Goal: Information Seeking & Learning: Learn about a topic

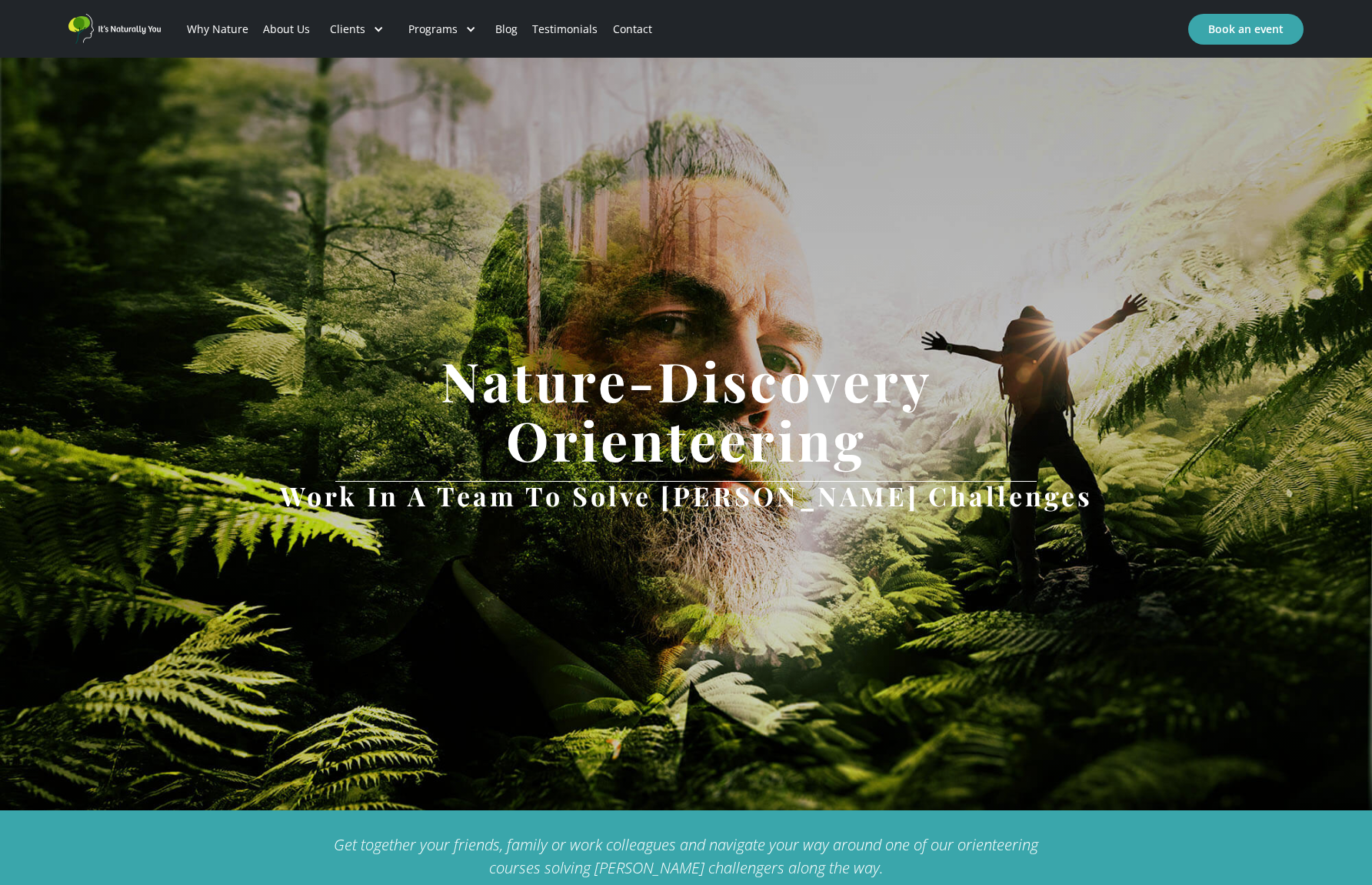
click at [195, 41] on link "Why Nature" at bounding box center [217, 29] width 76 height 52
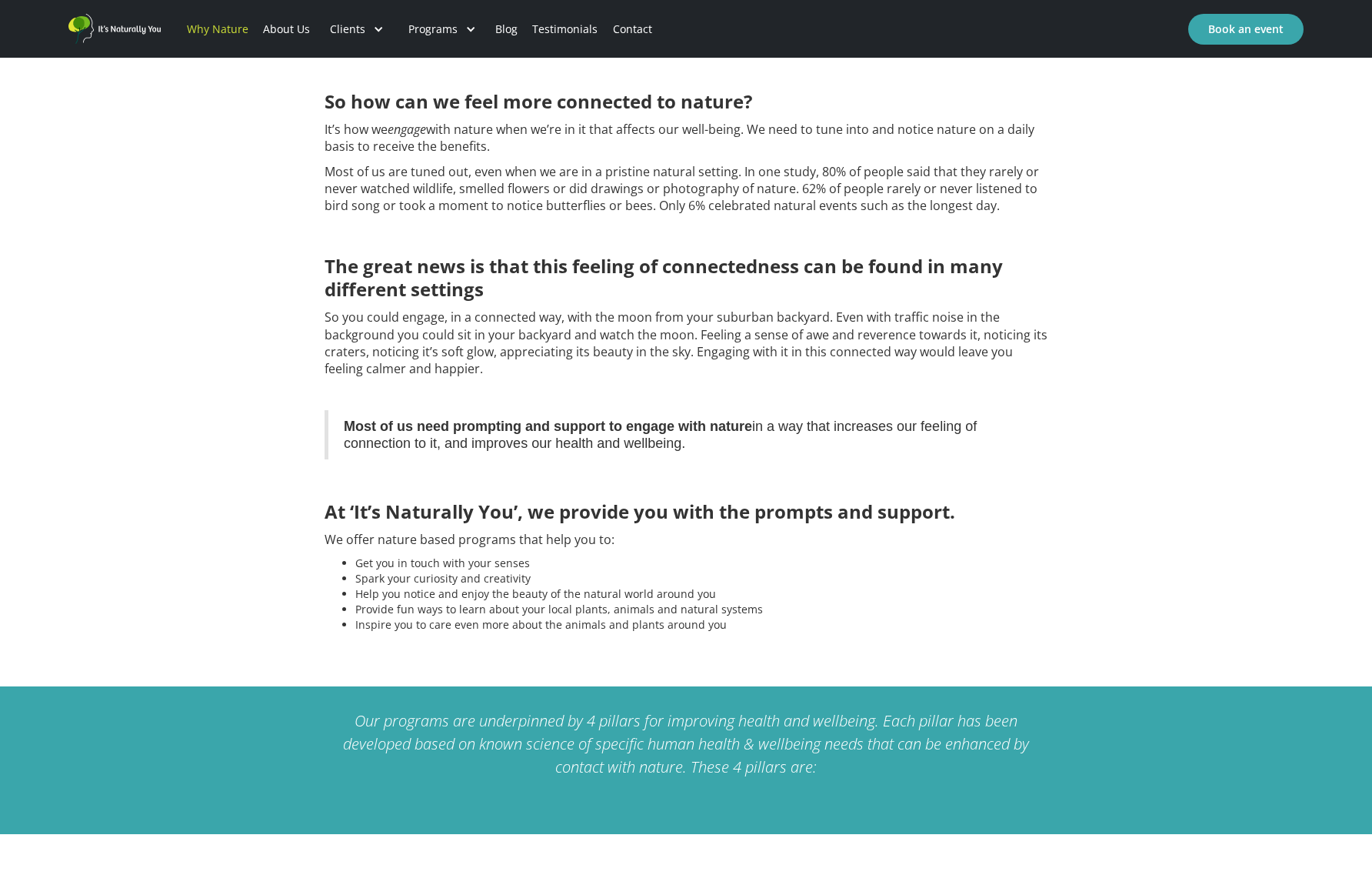
scroll to position [1938, 0]
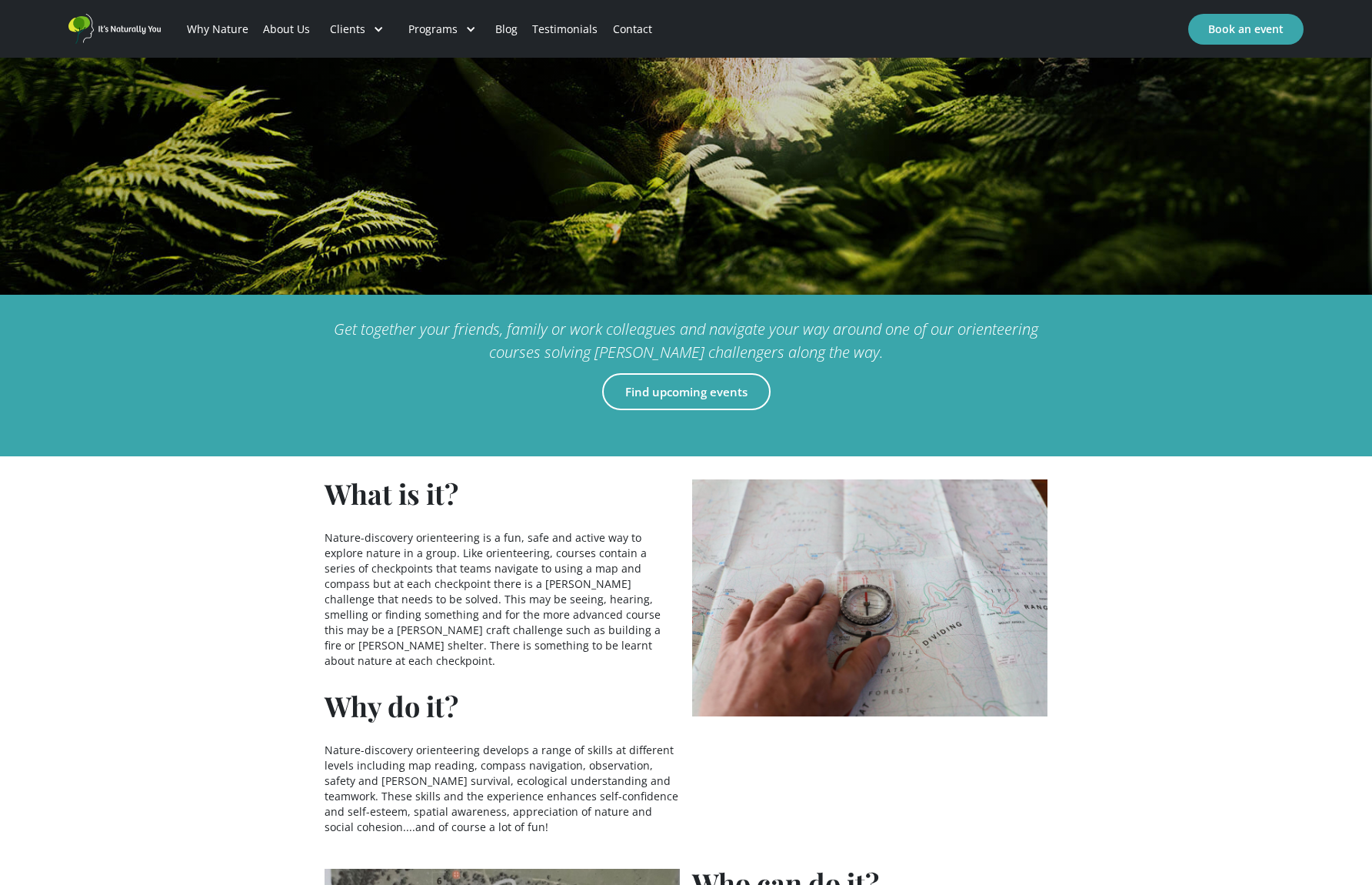
scroll to position [516, 0]
click at [645, 402] on link "Find upcoming events" at bounding box center [686, 390] width 168 height 37
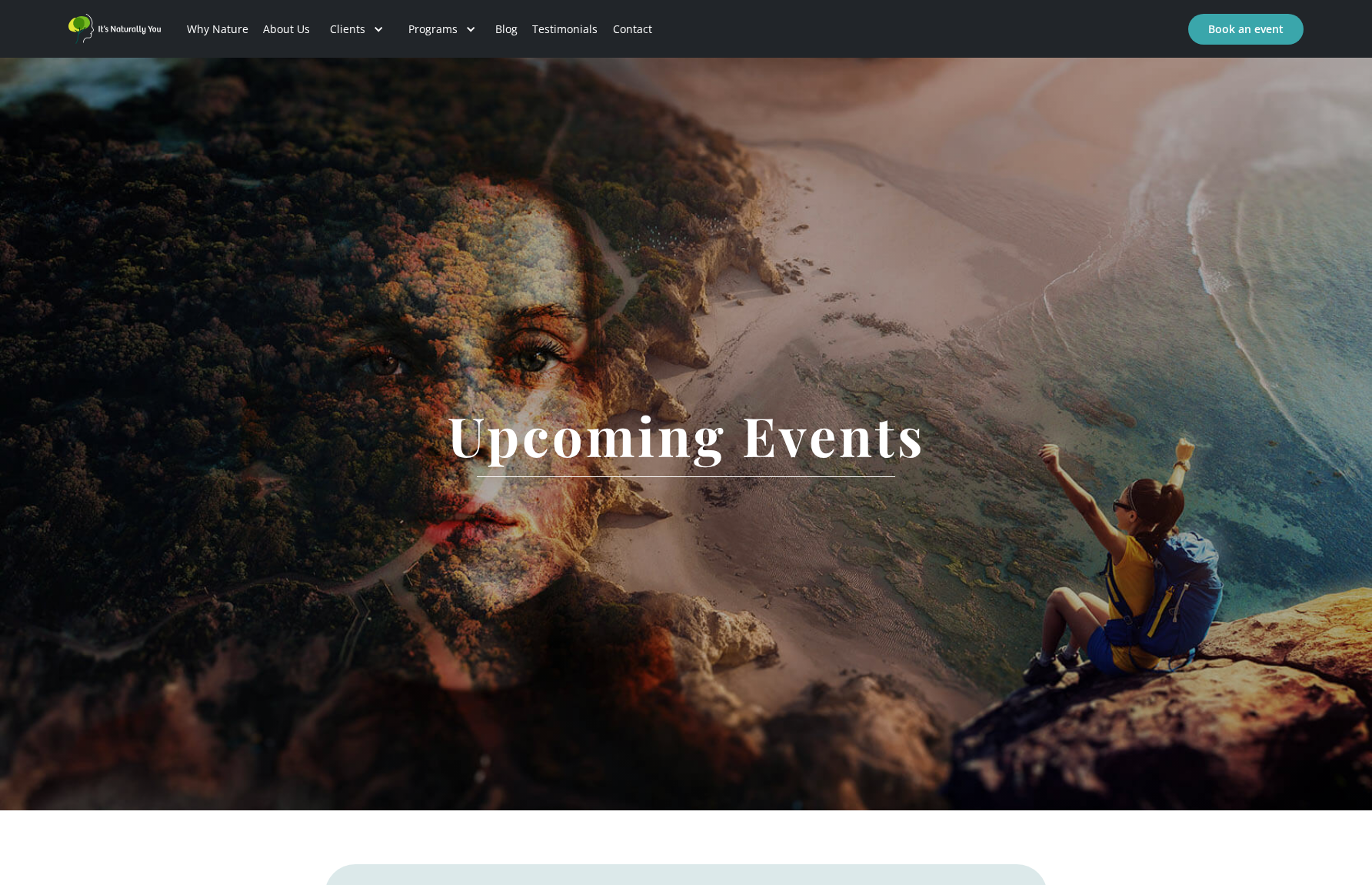
click at [201, 27] on link "Why Nature" at bounding box center [217, 29] width 76 height 52
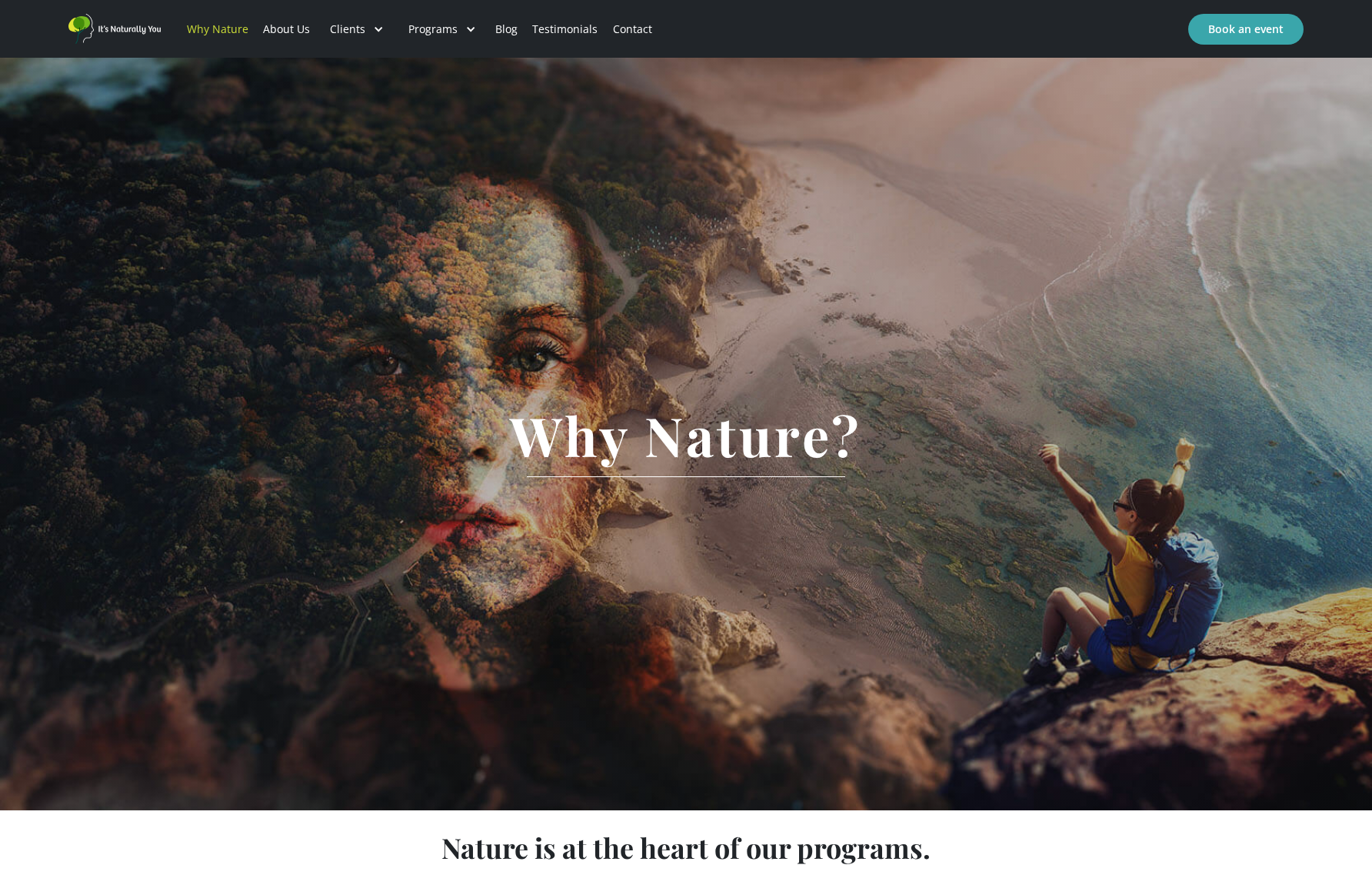
click at [339, 41] on div "Clients" at bounding box center [357, 29] width 79 height 52
click at [340, 38] on div "Clients" at bounding box center [357, 29] width 79 height 52
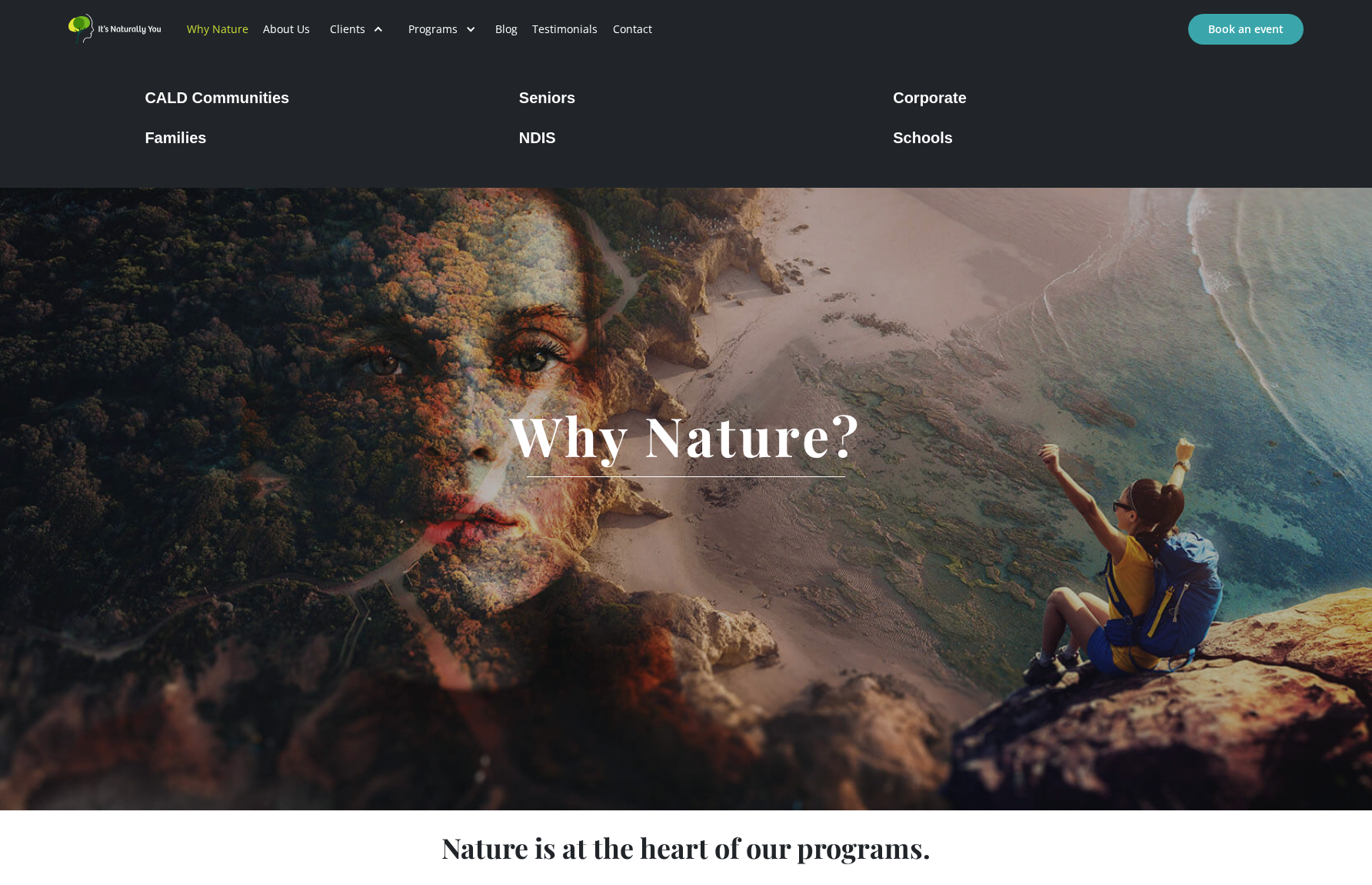
click at [172, 97] on div "CALD Communities" at bounding box center [216, 98] width 144 height 19
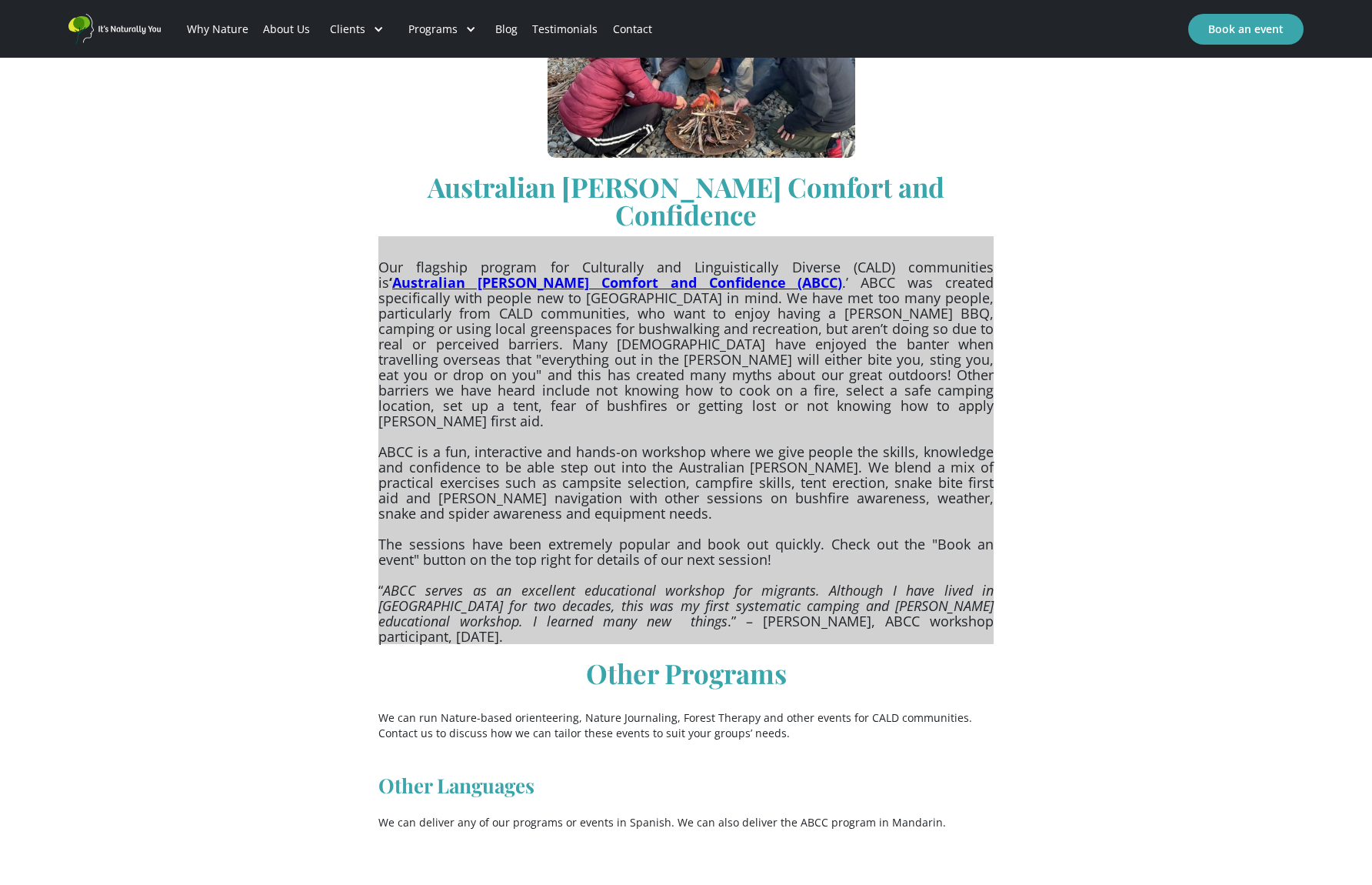
scroll to position [888, 0]
click at [653, 274] on strong "Australian [PERSON_NAME] Comfort and Confidence (ABCC)" at bounding box center [617, 284] width 450 height 19
click at [652, 274] on strong "Australian Bush Comfort and Confidence (ABCC)" at bounding box center [617, 284] width 450 height 19
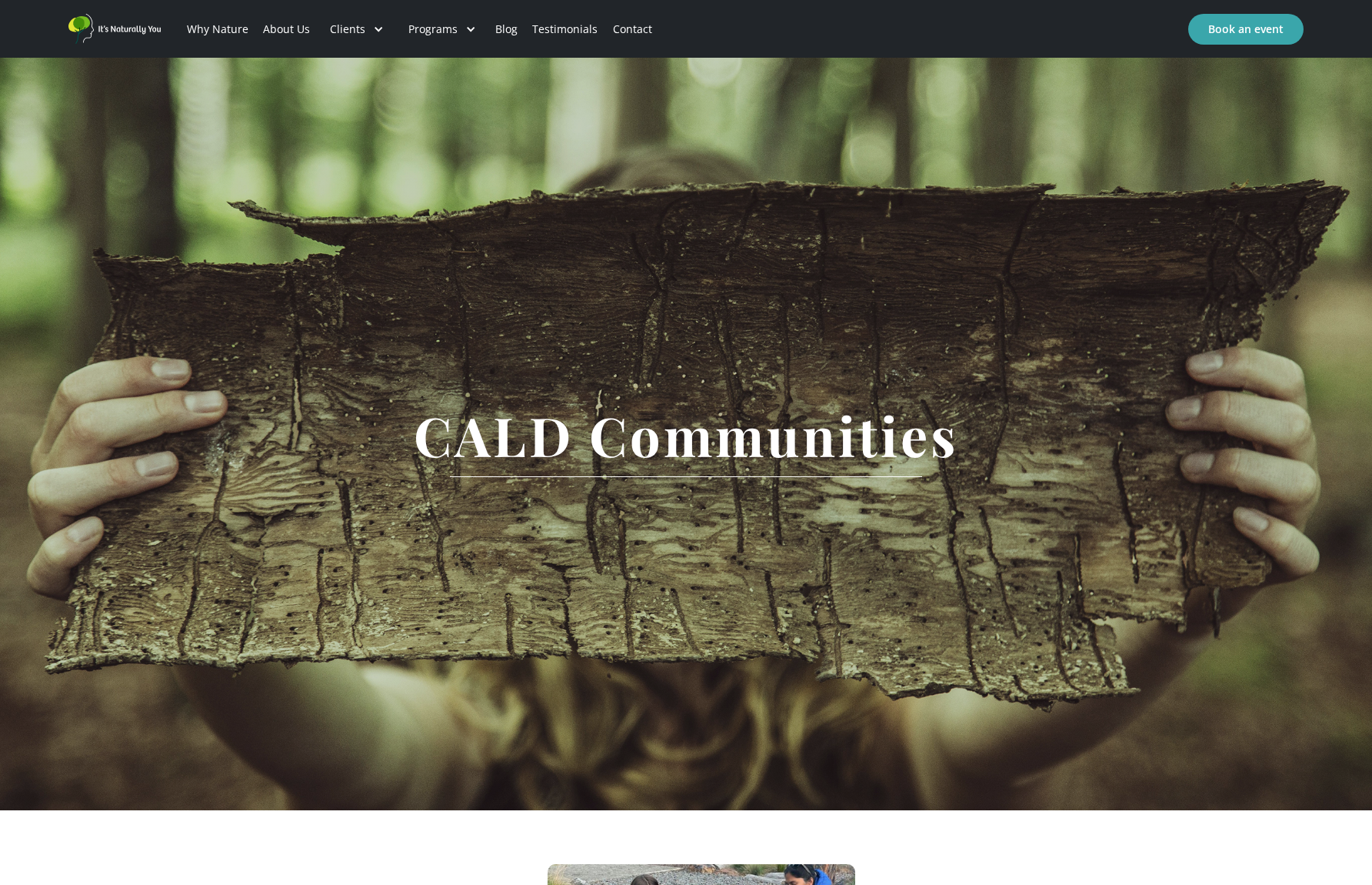
click at [500, 26] on link "Blog" at bounding box center [507, 29] width 37 height 52
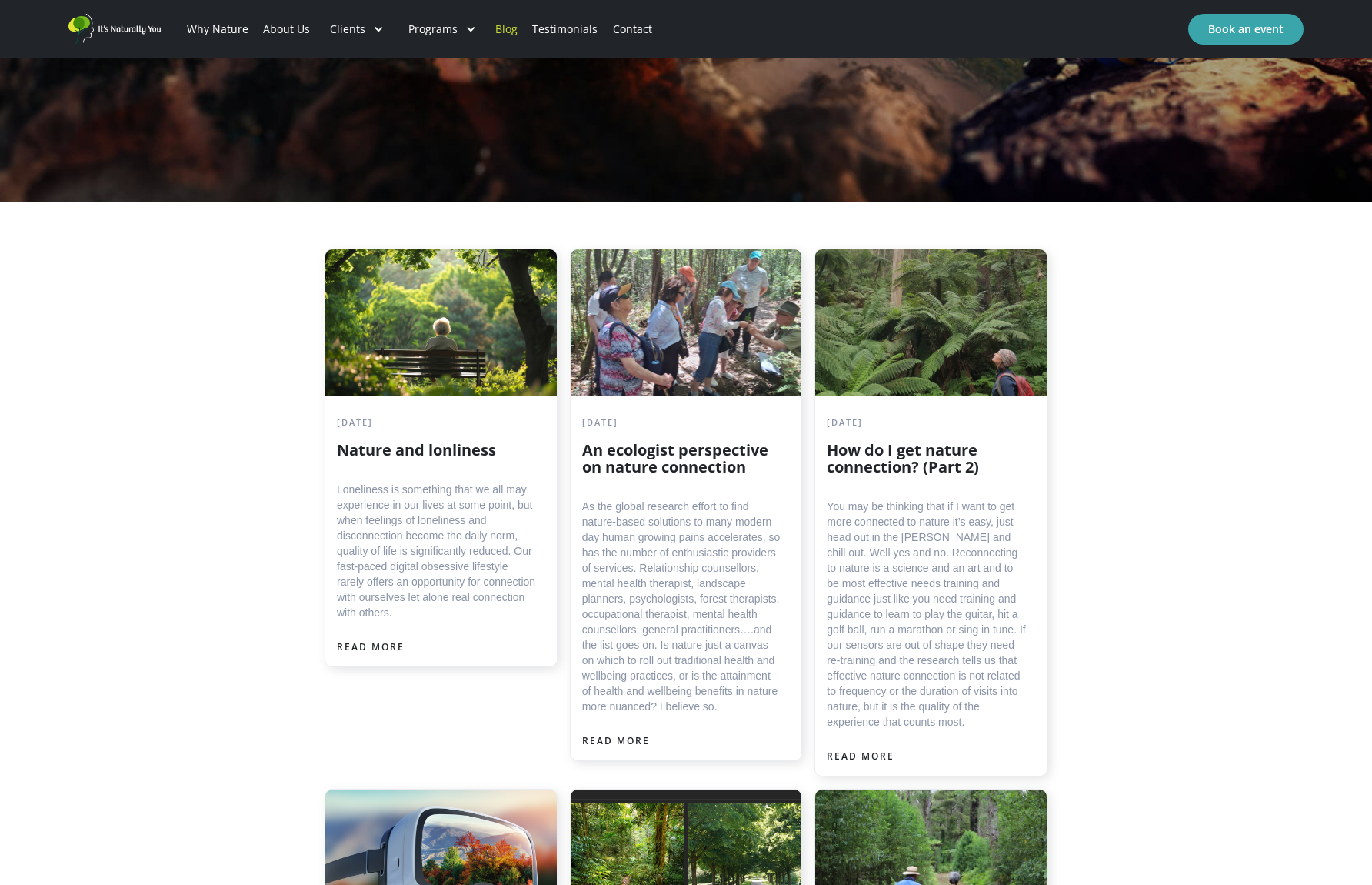
scroll to position [608, 0]
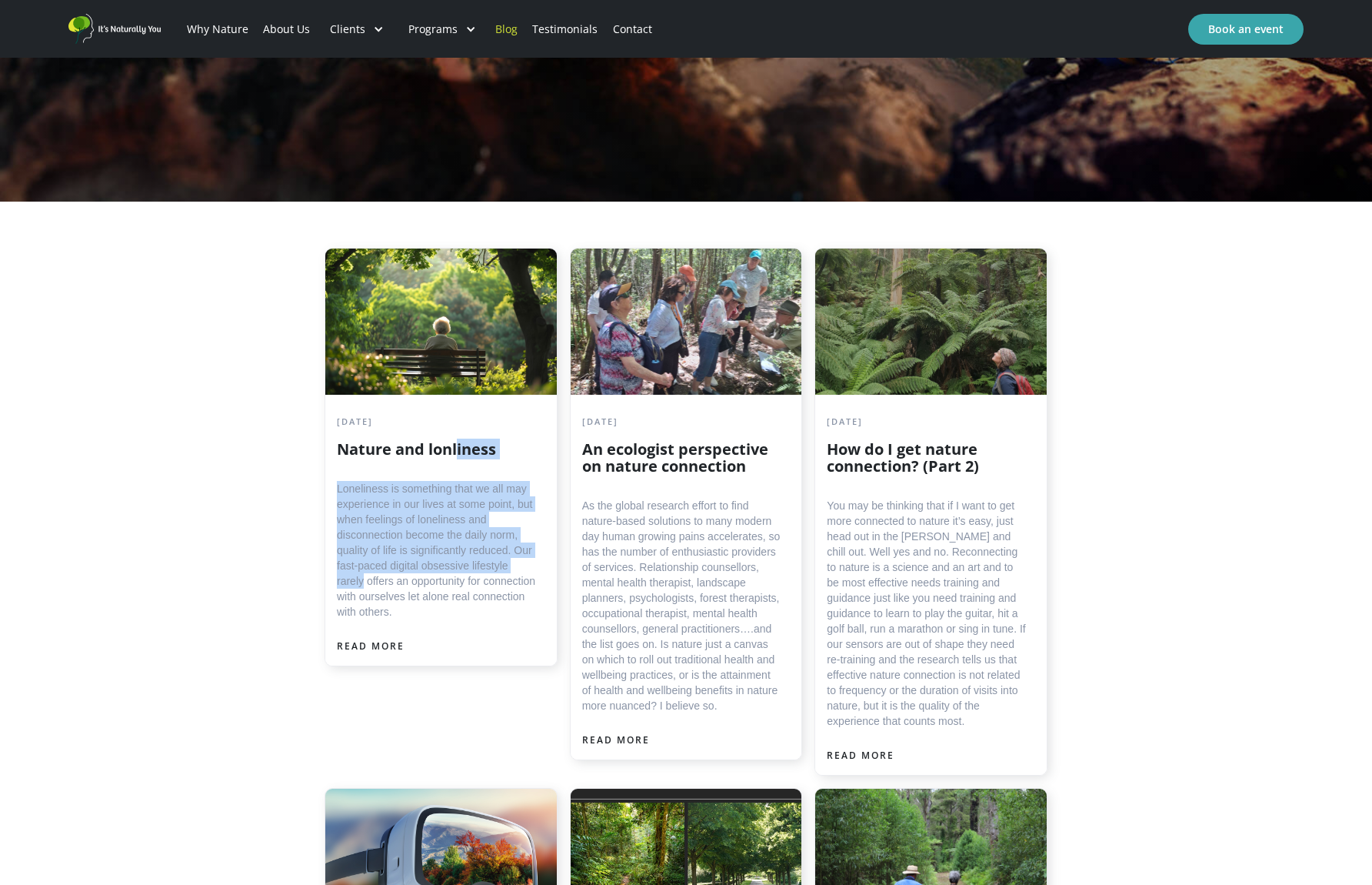
drag, startPoint x: 460, startPoint y: 457, endPoint x: 365, endPoint y: 583, distance: 157.8
click at [365, 583] on div "August 2, 2025 Nature and lonliness Loneliness is something that we all may exp…" at bounding box center [437, 516] width 201 height 205
drag, startPoint x: 365, startPoint y: 583, endPoint x: 366, endPoint y: 644, distance: 61.0
click at [366, 644] on div "READ MORE" at bounding box center [370, 646] width 67 height 15
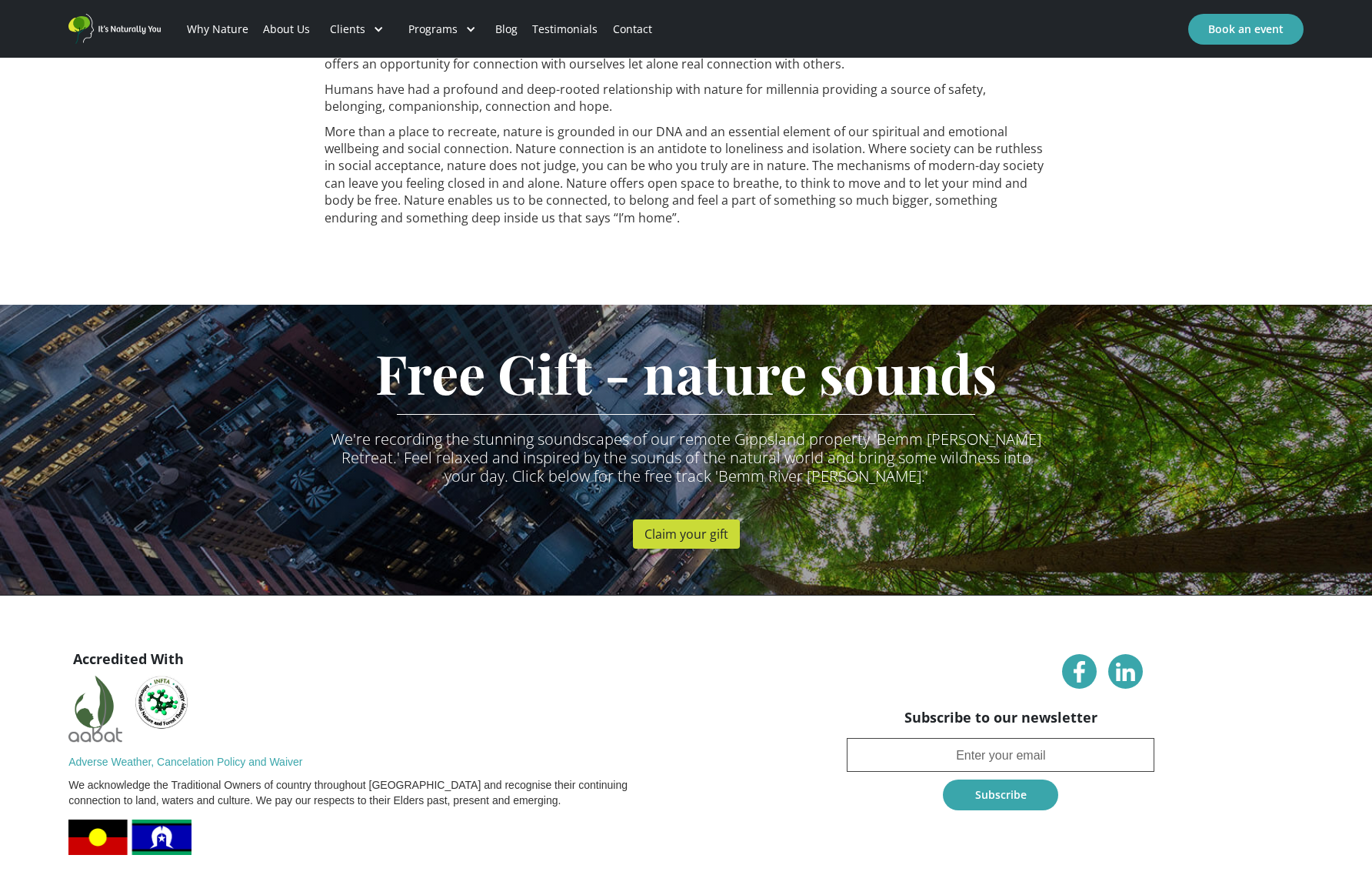
scroll to position [805, 0]
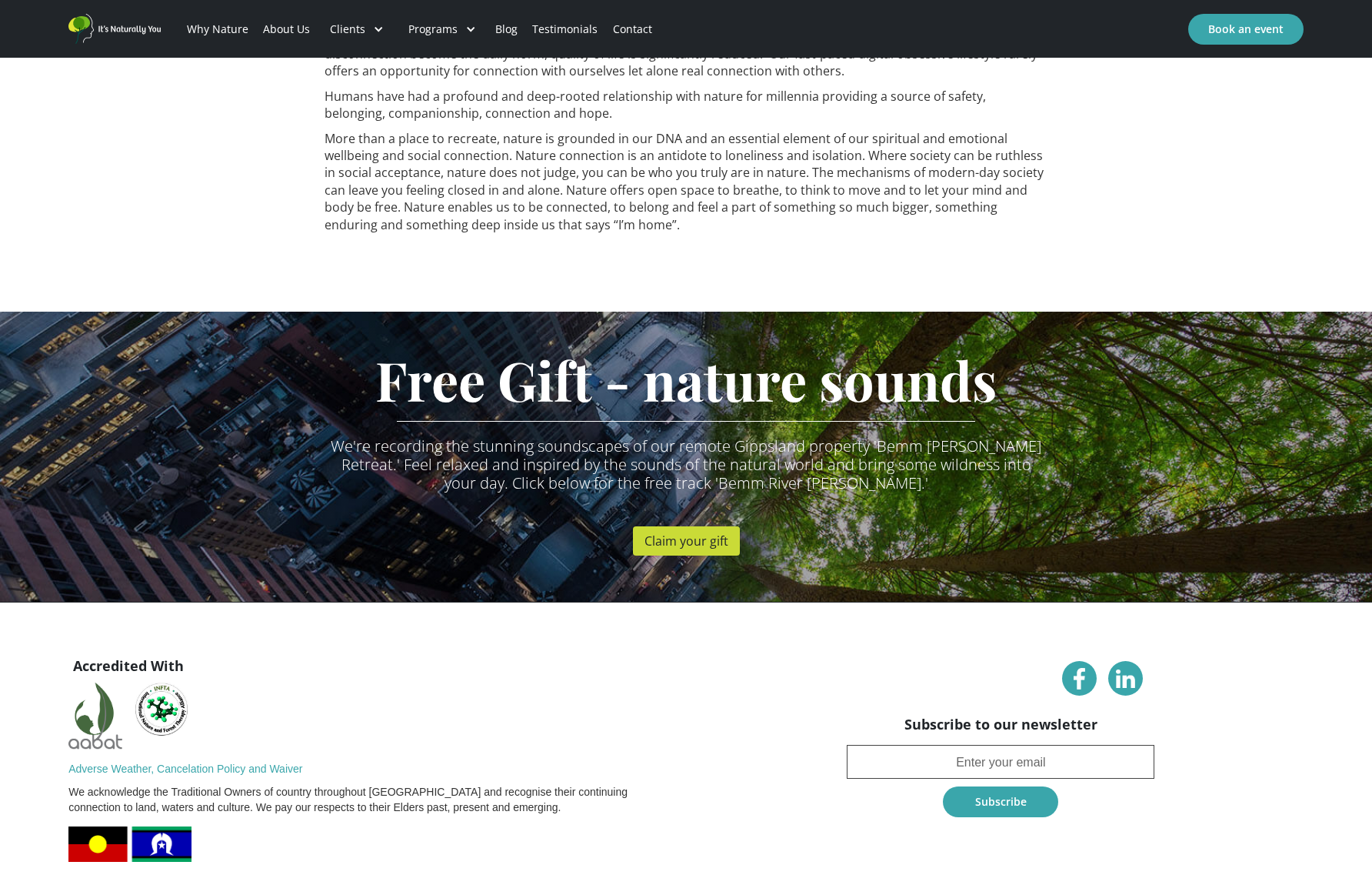
drag, startPoint x: 375, startPoint y: 526, endPoint x: 255, endPoint y: 254, distance: 297.3
click at [255, 254] on div "Loneliness is something that we all may experience in our lives at some point, …" at bounding box center [686, 158] width 1372 height 307
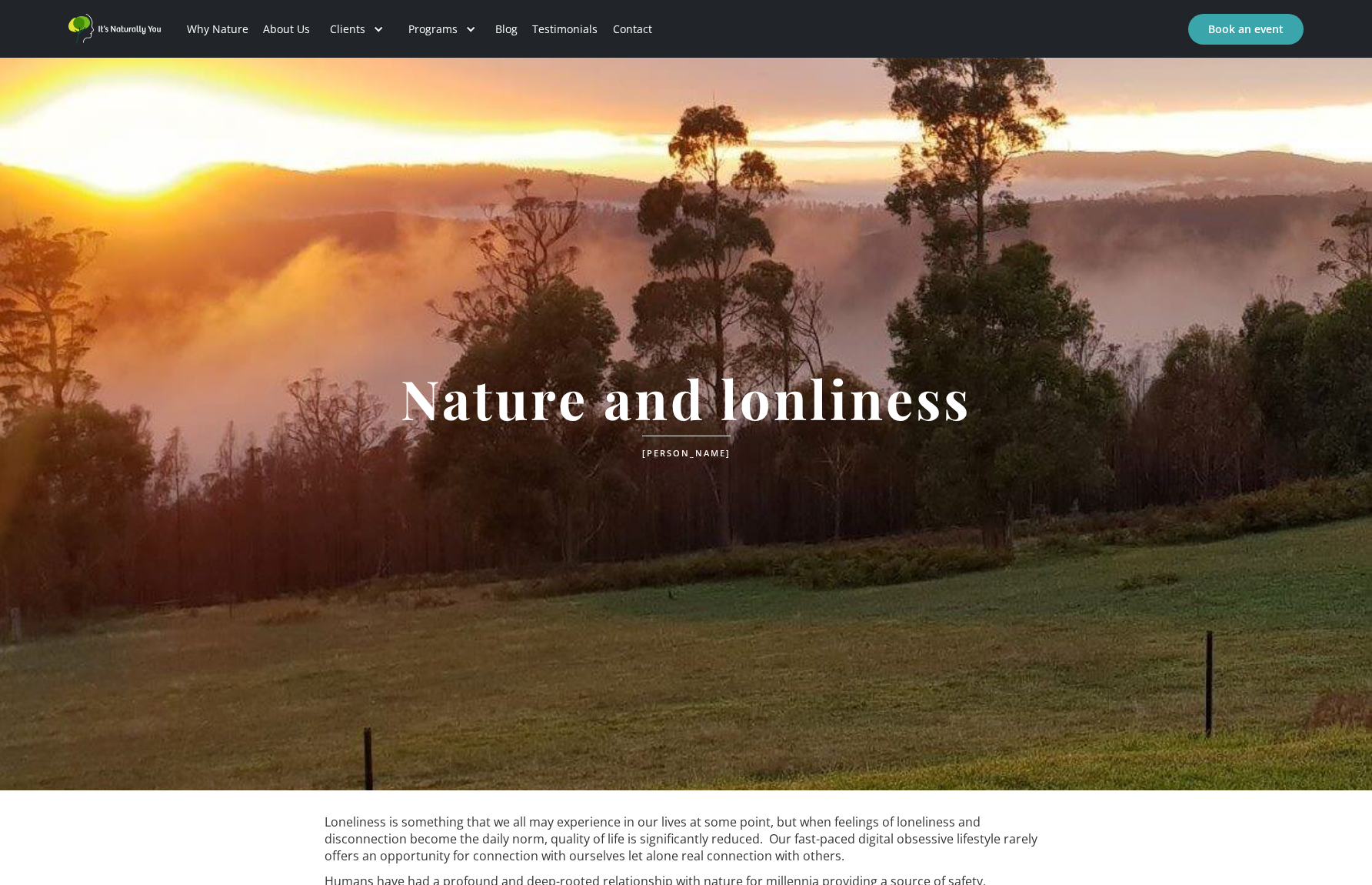
scroll to position [0, 0]
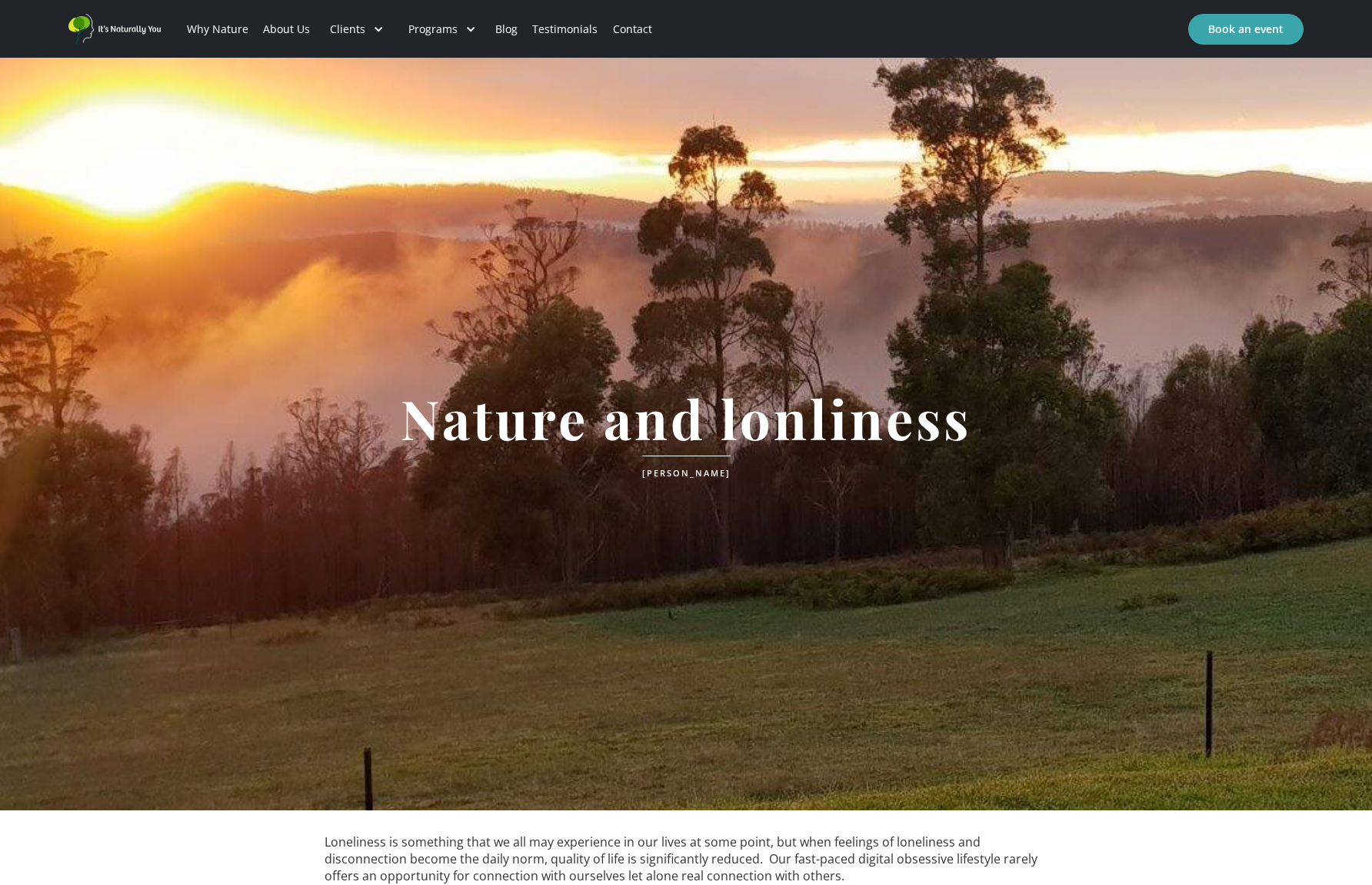
click at [457, 38] on div "Programs" at bounding box center [443, 29] width 92 height 52
click at [443, 37] on div "Programs" at bounding box center [443, 29] width 92 height 52
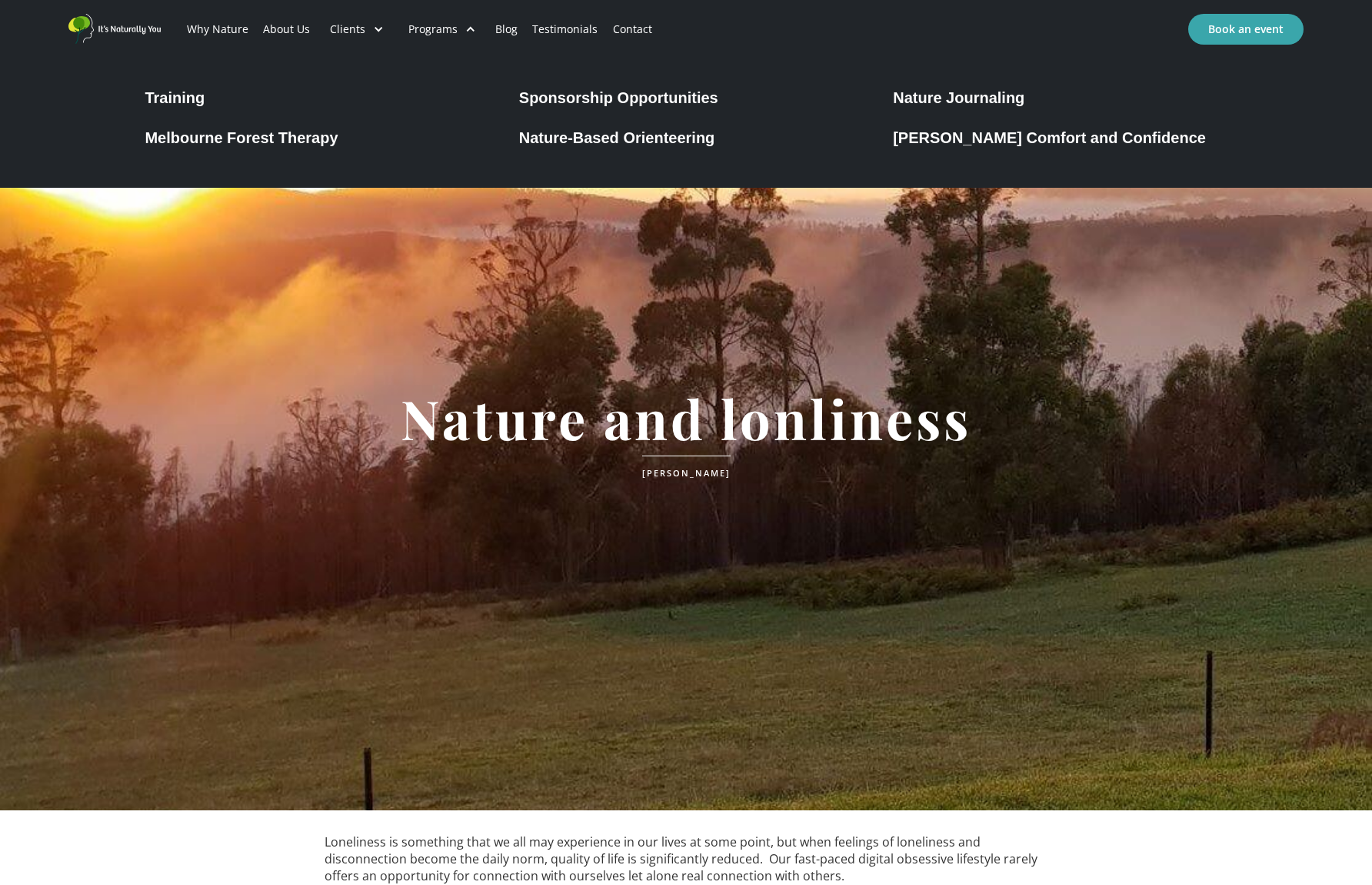
click at [322, 143] on div "Melbourne Forest Therapy" at bounding box center [241, 138] width 193 height 19
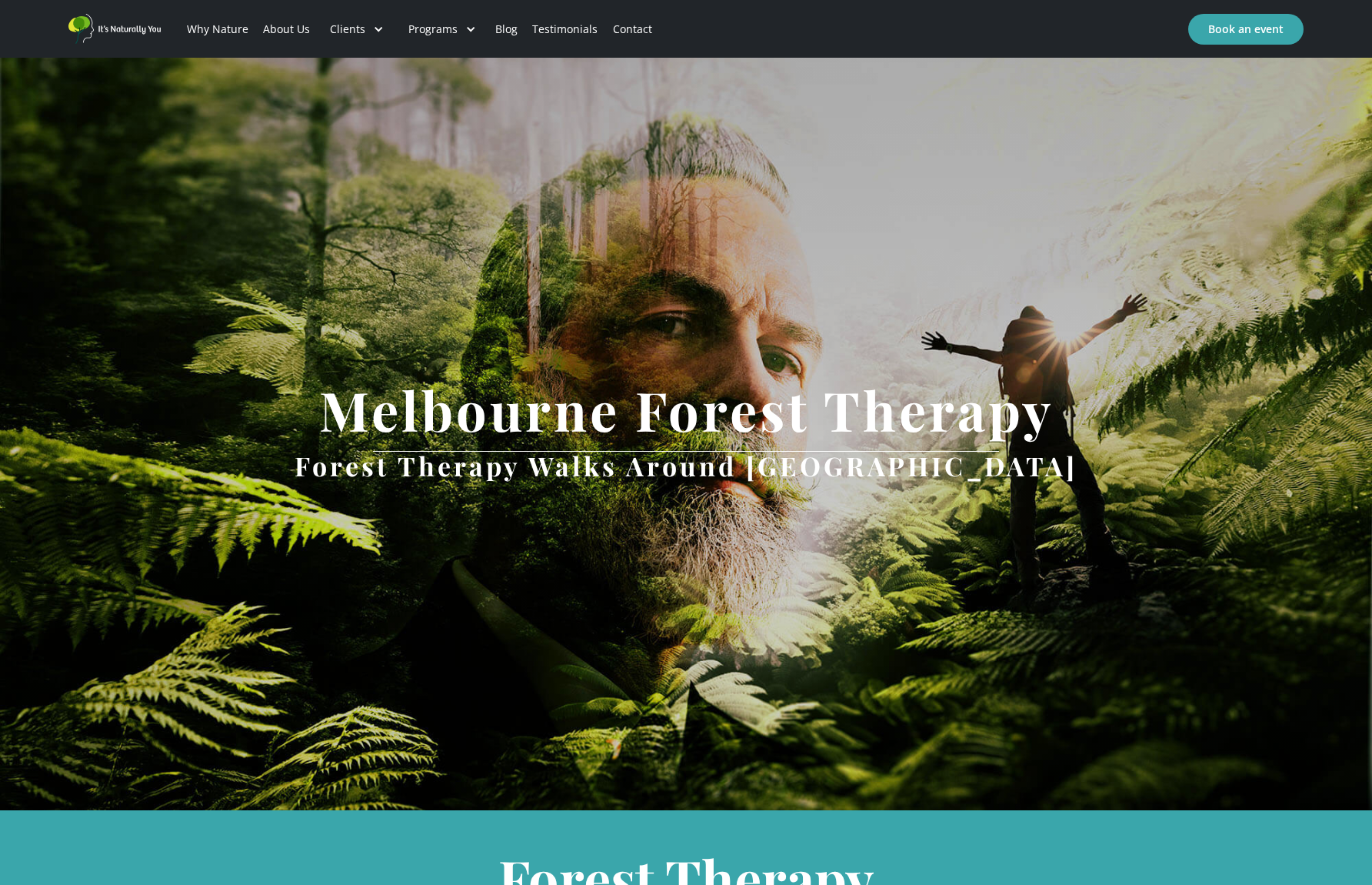
click at [359, 35] on div "Clients" at bounding box center [347, 29] width 35 height 15
click at [349, 35] on div "Clients" at bounding box center [347, 29] width 35 height 15
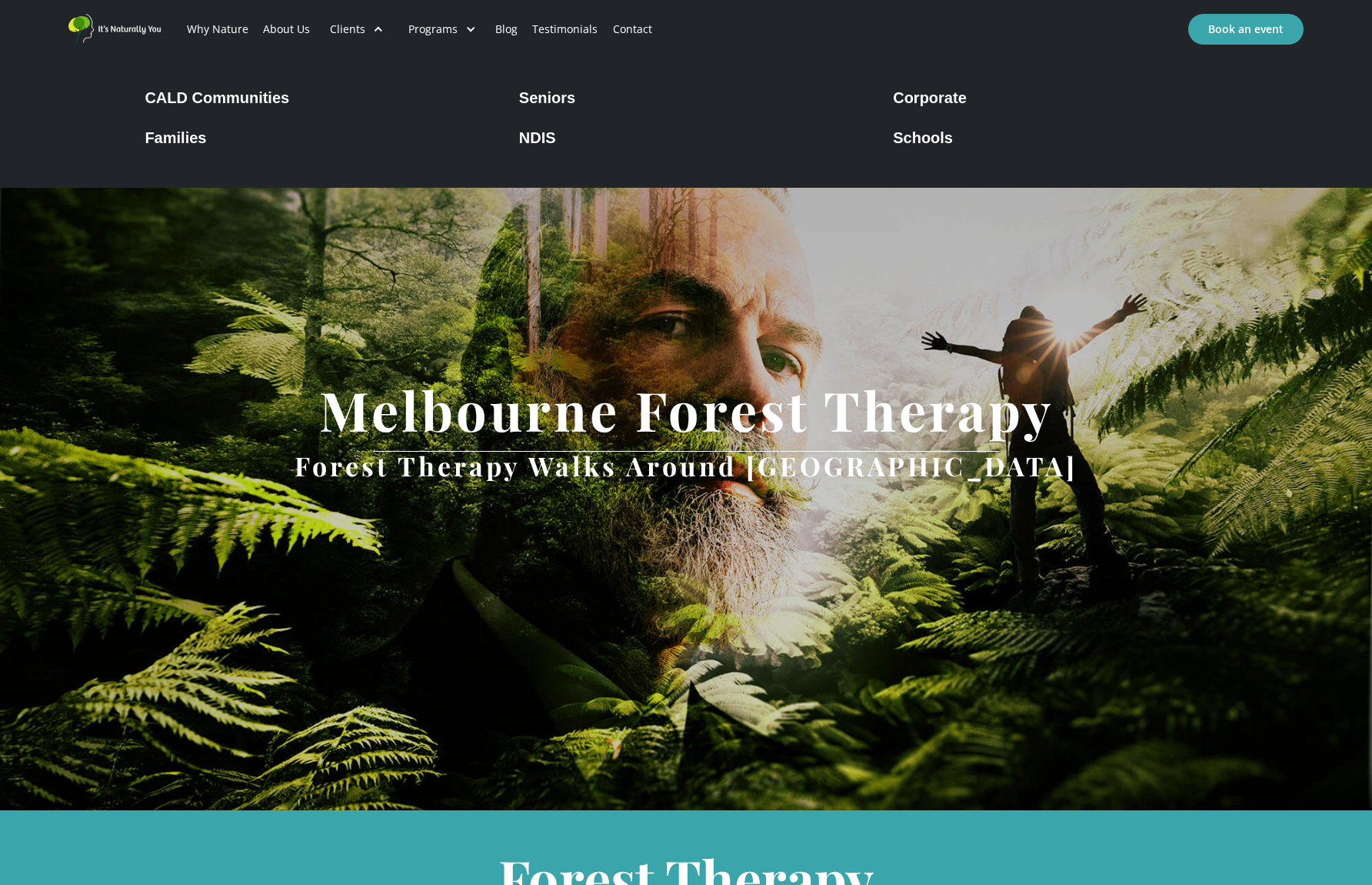
click at [569, 104] on div "Seniors" at bounding box center [548, 98] width 56 height 19
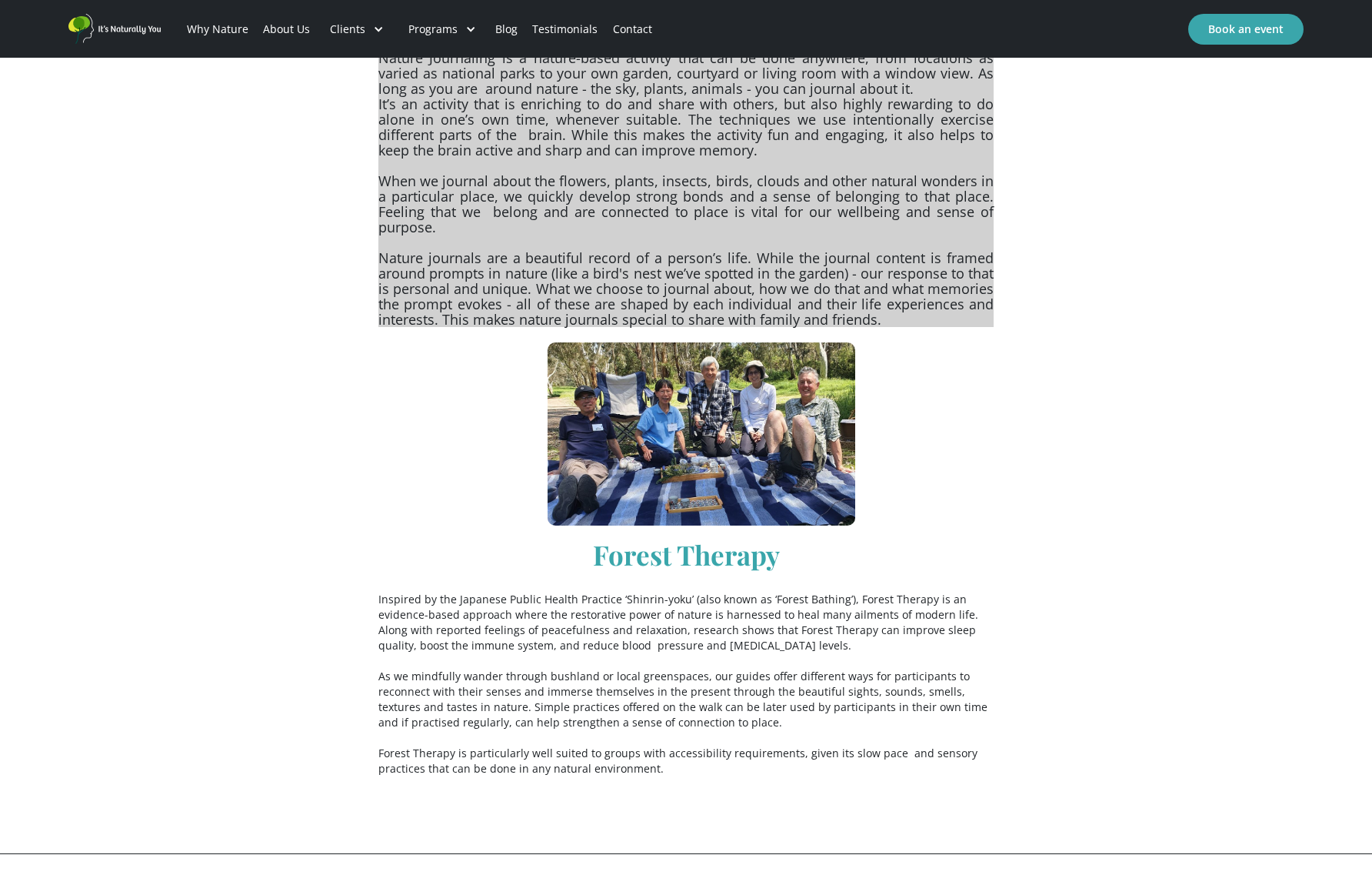
scroll to position [2233, 0]
